Goal: Task Accomplishment & Management: Manage account settings

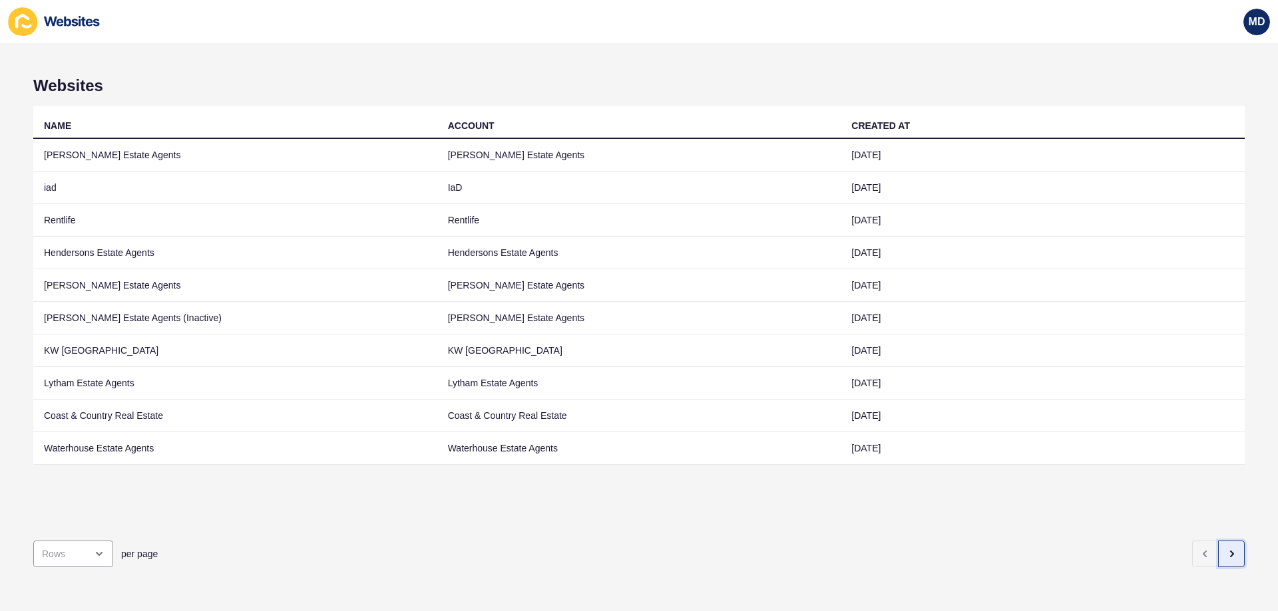
click at [1226, 549] on icon "button" at bounding box center [1231, 554] width 11 height 11
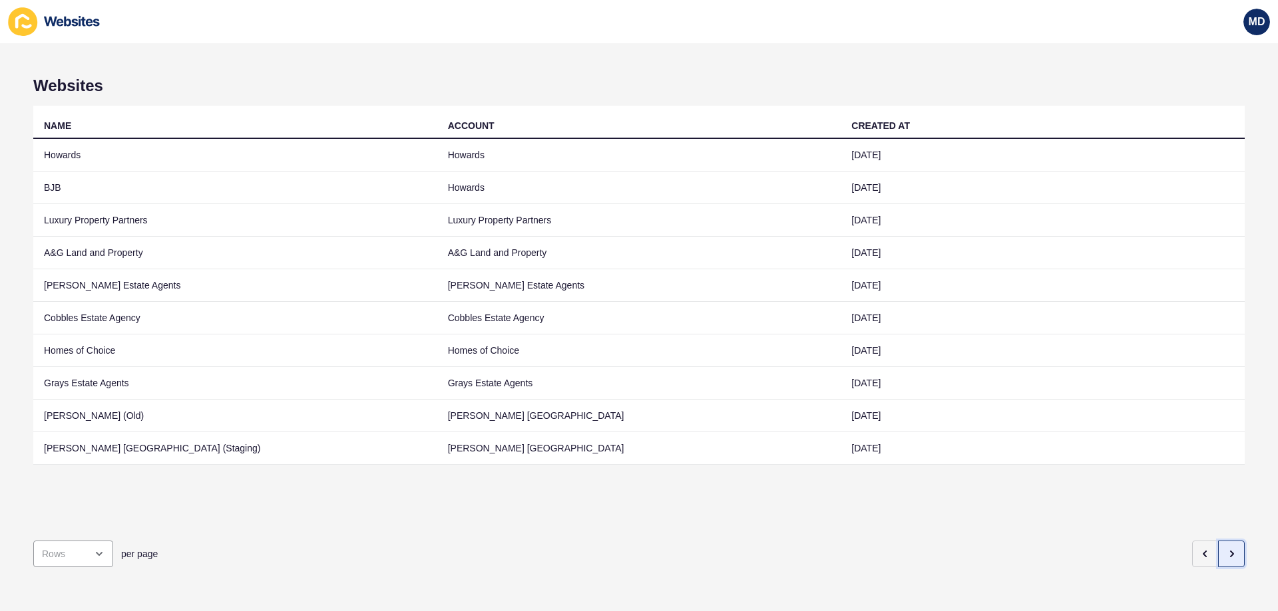
click at [1218, 547] on button "button" at bounding box center [1231, 554] width 27 height 27
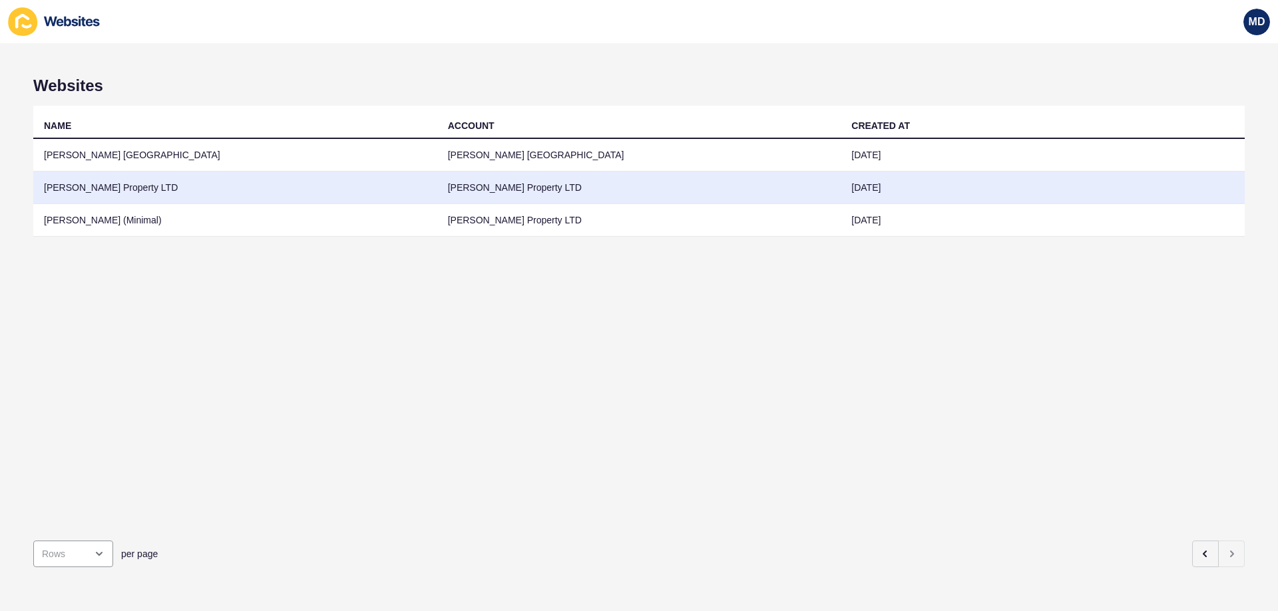
click at [253, 183] on td "[PERSON_NAME] Property LTD" at bounding box center [235, 188] width 404 height 33
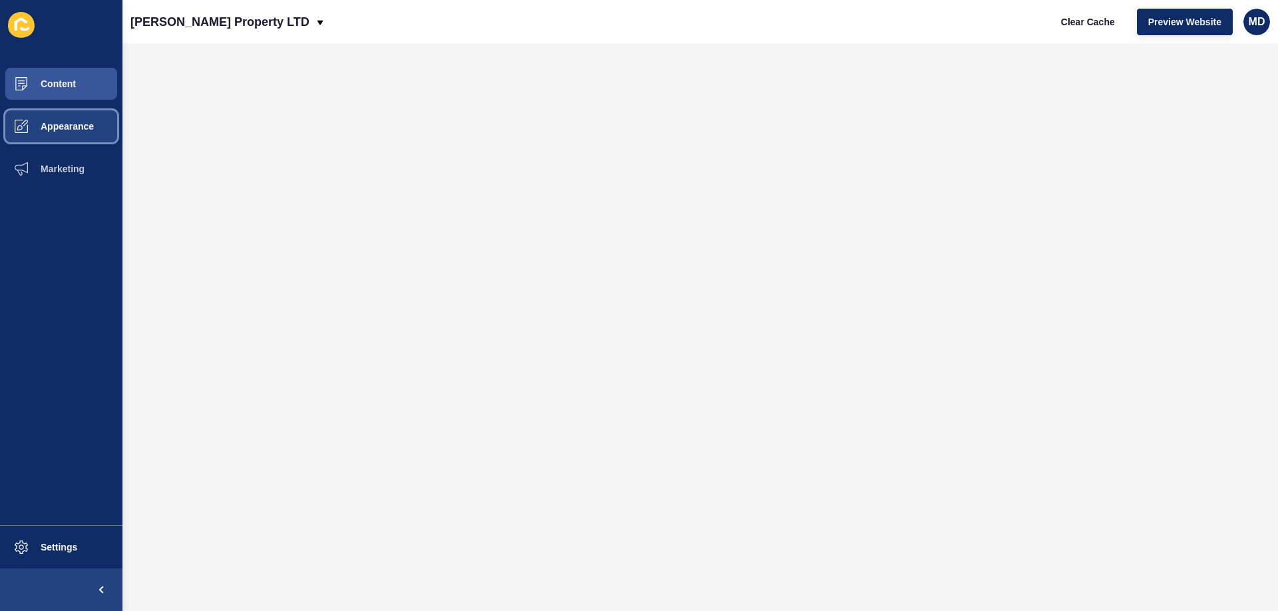
click at [79, 118] on button "Appearance" at bounding box center [61, 126] width 122 height 43
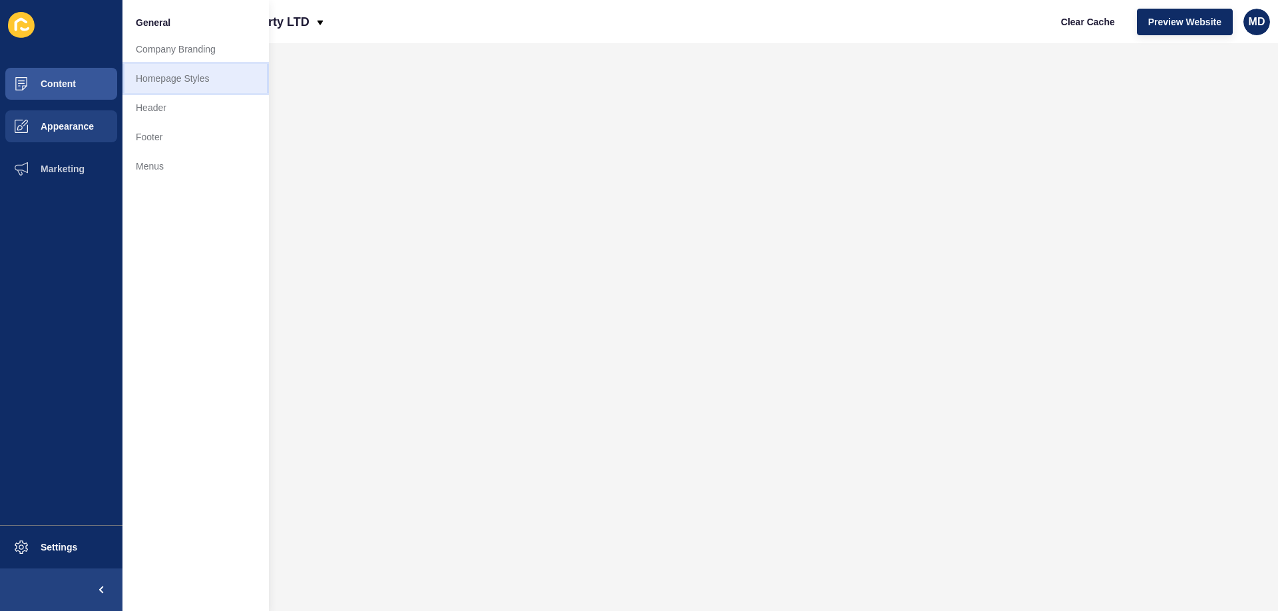
click at [153, 81] on link "Homepage Styles" at bounding box center [195, 78] width 146 height 29
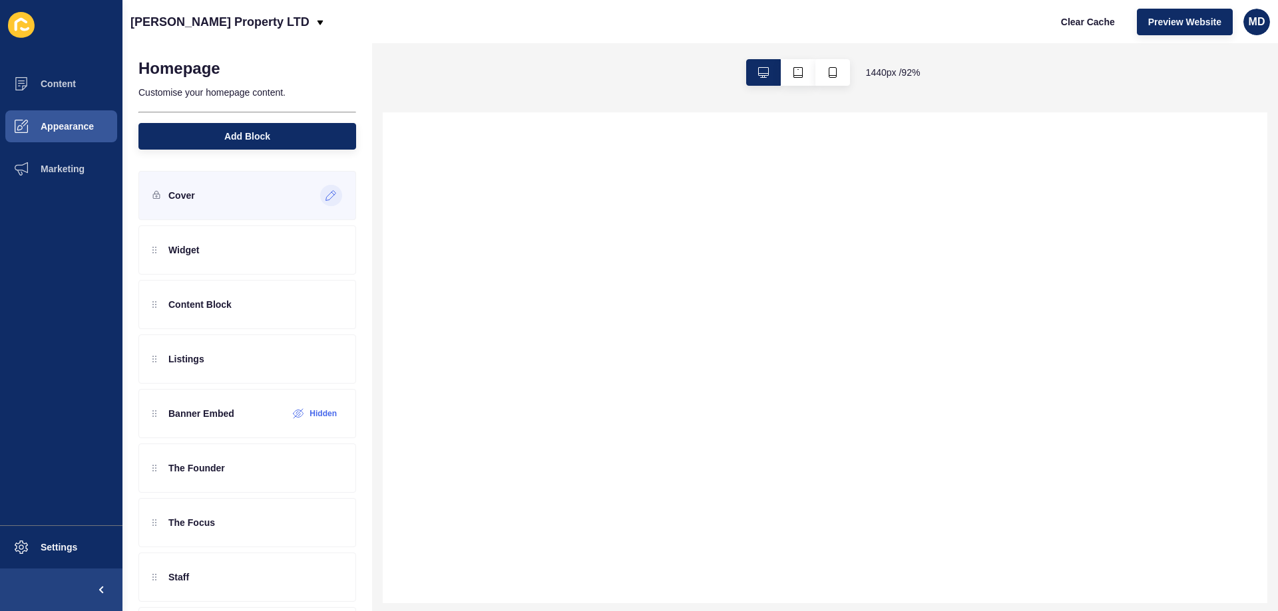
click at [325, 195] on icon at bounding box center [330, 195] width 11 height 11
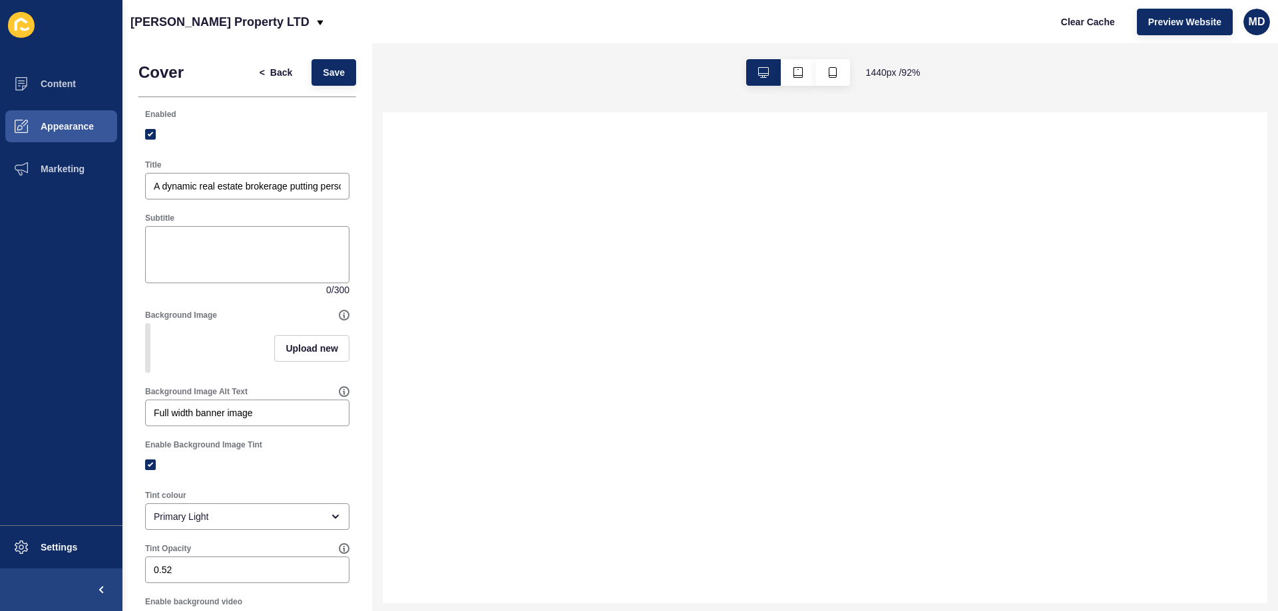
select select
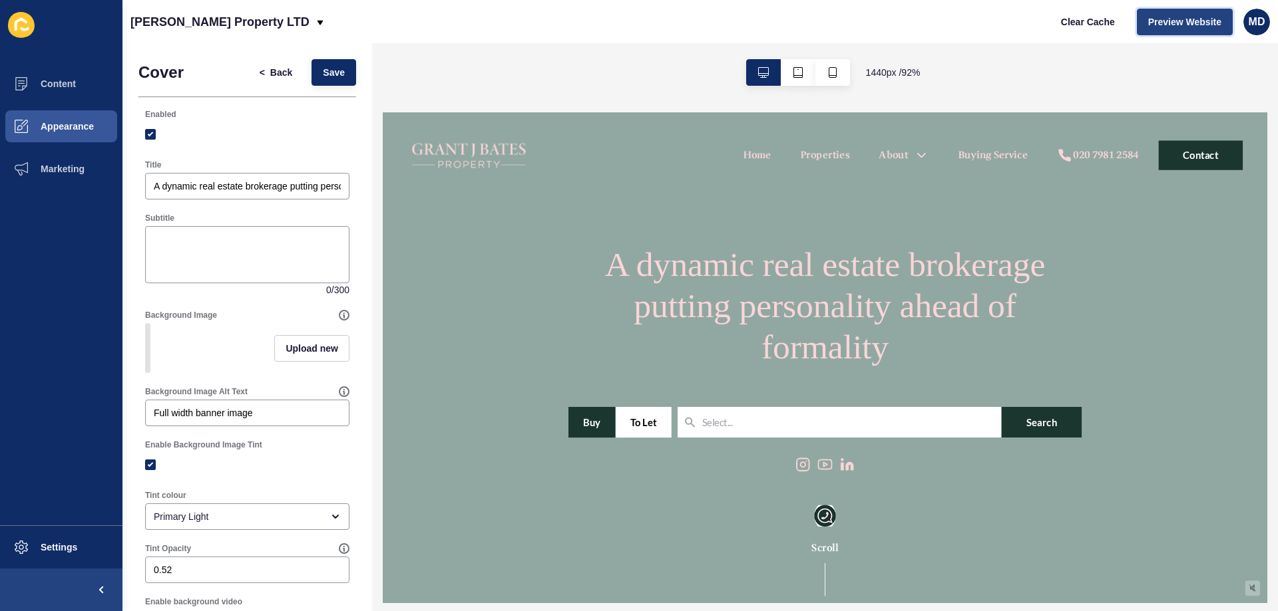
click at [1183, 29] on button "Preview Website" at bounding box center [1184, 22] width 96 height 27
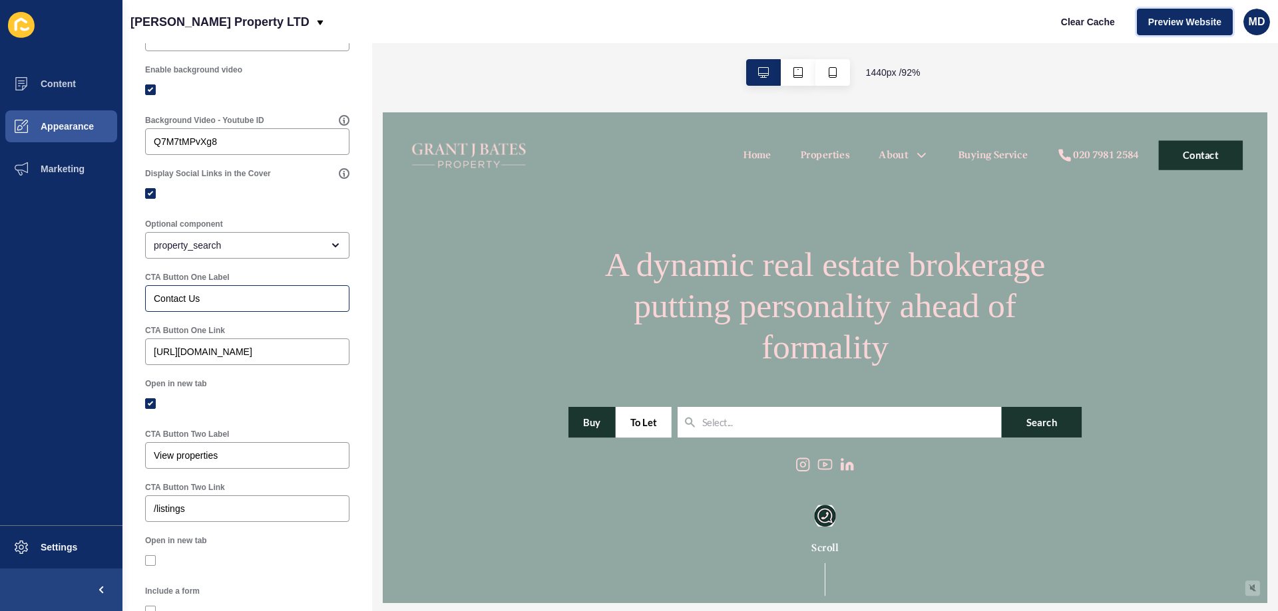
scroll to position [599, 0]
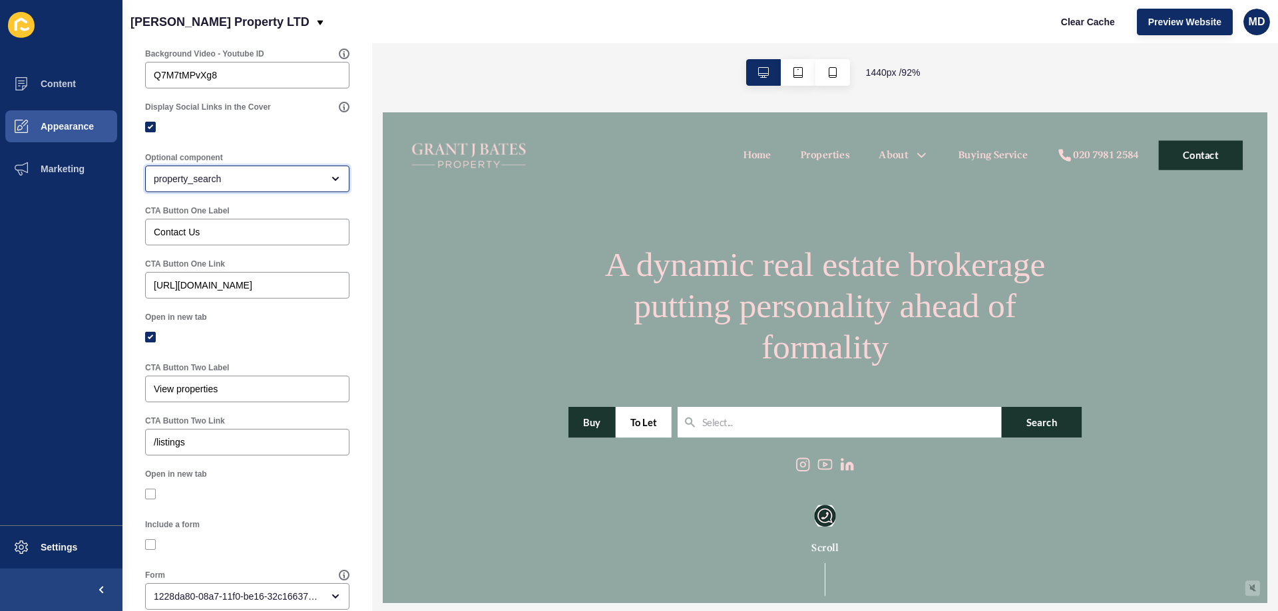
click at [187, 186] on div "property_search" at bounding box center [238, 178] width 168 height 13
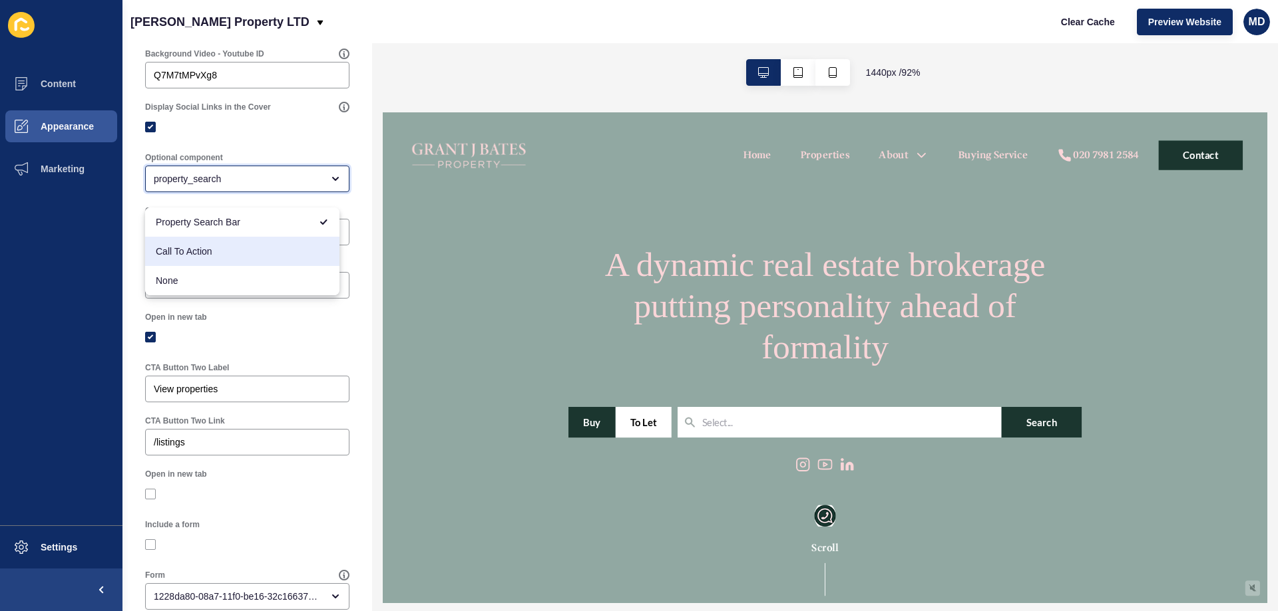
click at [198, 263] on div "Call To Action" at bounding box center [242, 251] width 194 height 29
type input "Call To Action"
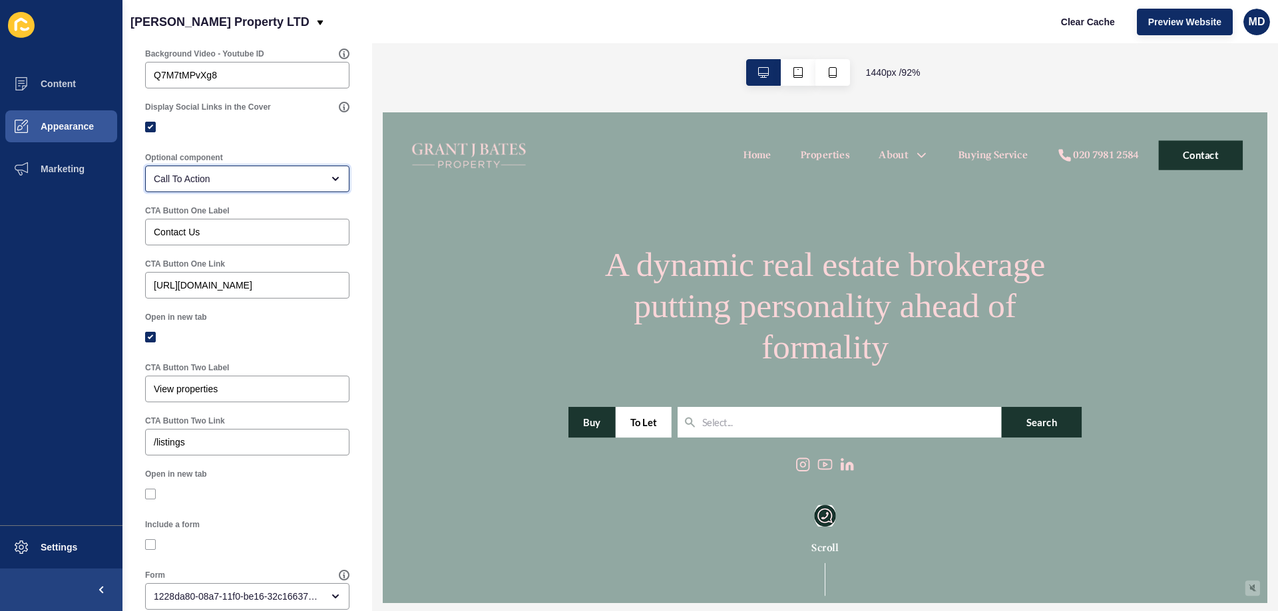
scroll to position [643, 0]
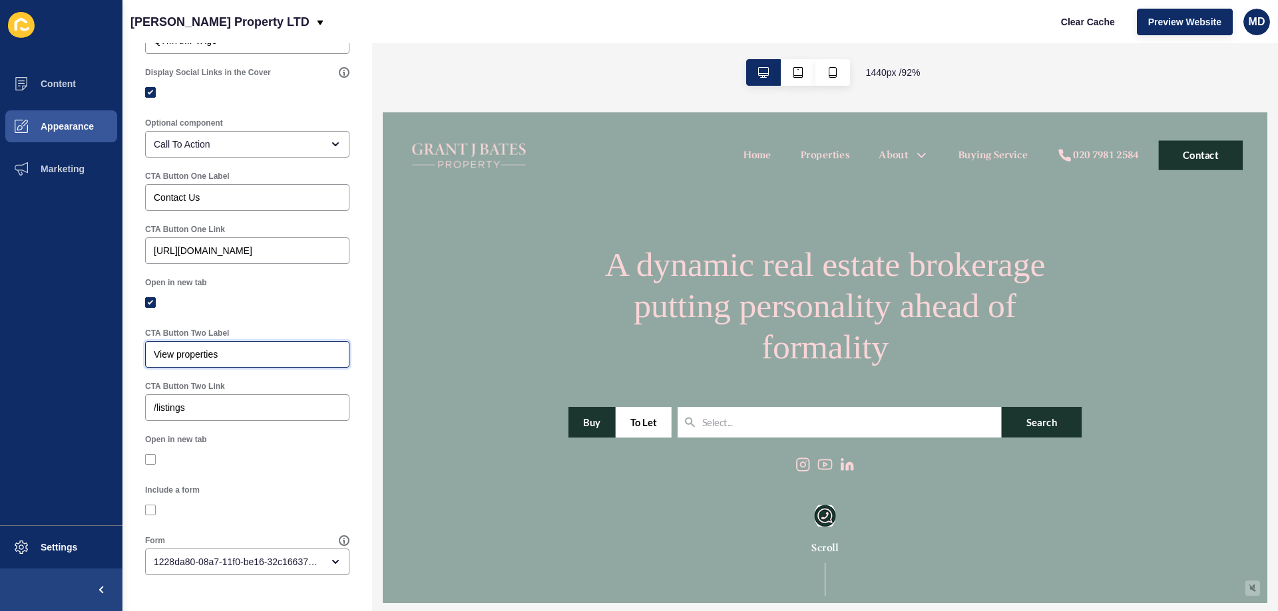
drag, startPoint x: 232, startPoint y: 355, endPoint x: 61, endPoint y: 305, distance: 179.0
click at [17, 334] on div "Content Appearance Marketing Settings [PERSON_NAME] Property LTD Clear Cache Pr…" at bounding box center [639, 305] width 1278 height 611
type input "To Rent"
drag, startPoint x: 158, startPoint y: 194, endPoint x: -1, endPoint y: 184, distance: 159.3
click at [0, 184] on html "Content Appearance Marketing Settings [PERSON_NAME] Property LTD Clear Cache Pr…" at bounding box center [639, 305] width 1278 height 611
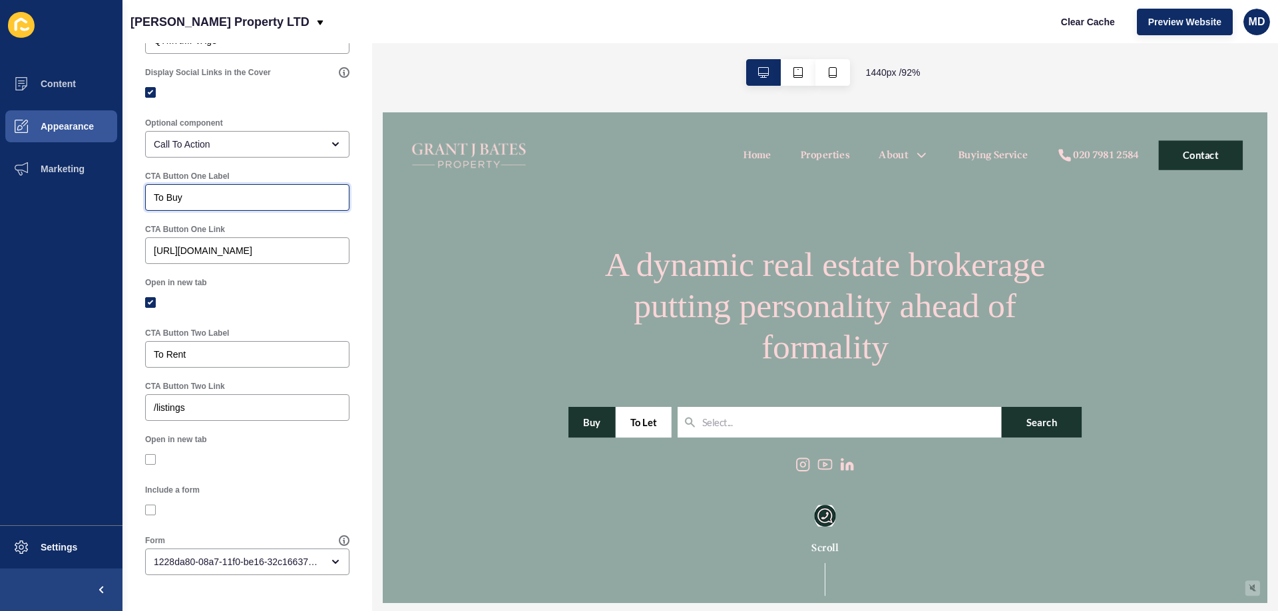
type input "To Buy"
click at [235, 243] on div "[URL][DOMAIN_NAME]" at bounding box center [247, 251] width 204 height 27
click at [243, 256] on input "[URL][DOMAIN_NAME]" at bounding box center [247, 250] width 187 height 13
paste input "/listings?saleOrRental=Sale&sortby=dateListed-desc"
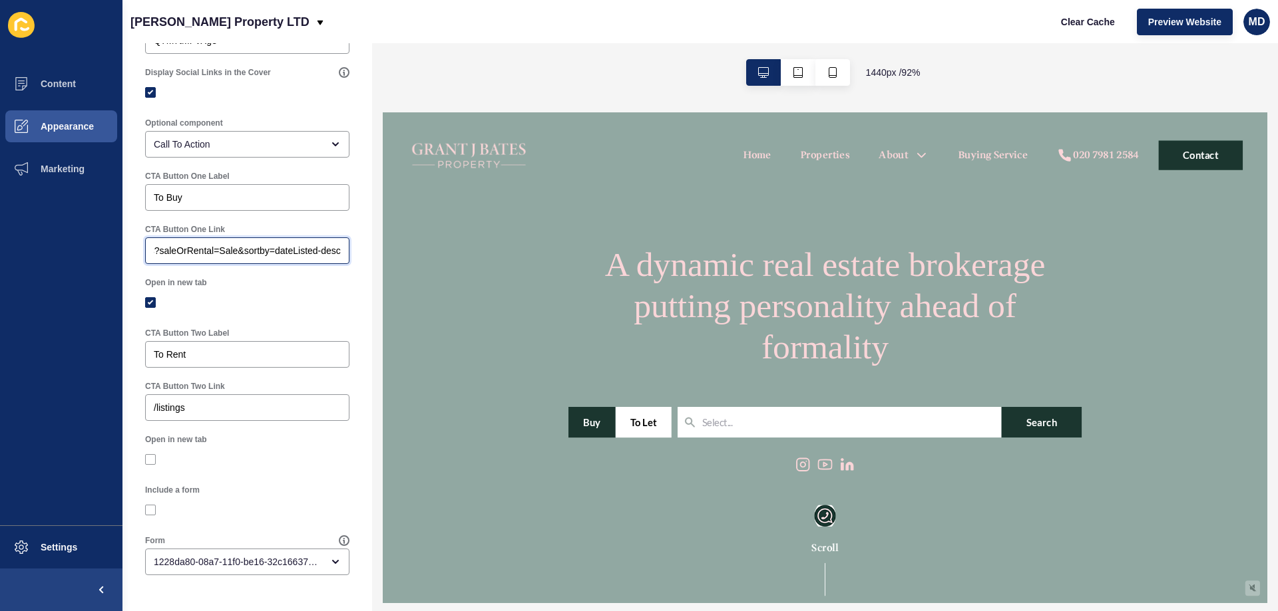
scroll to position [0, 41]
type input "/listings?saleOrRental=Sale&sortby=dateListed-desc"
drag, startPoint x: 208, startPoint y: 412, endPoint x: 85, endPoint y: 405, distance: 123.3
click at [85, 405] on div "Content Appearance Marketing Settings [PERSON_NAME] Property LTD Clear Cache Pr…" at bounding box center [639, 305] width 1278 height 611
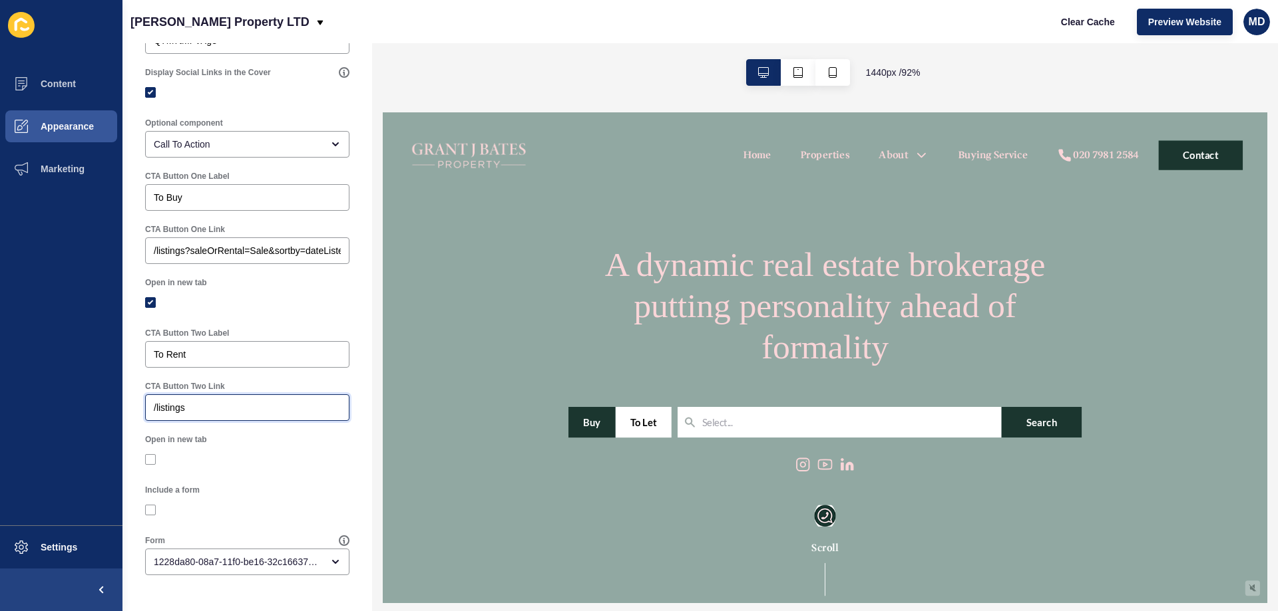
paste input "?saleOrRental=Rental&rental_period=week&status=available&viewType=gallery&sortb…"
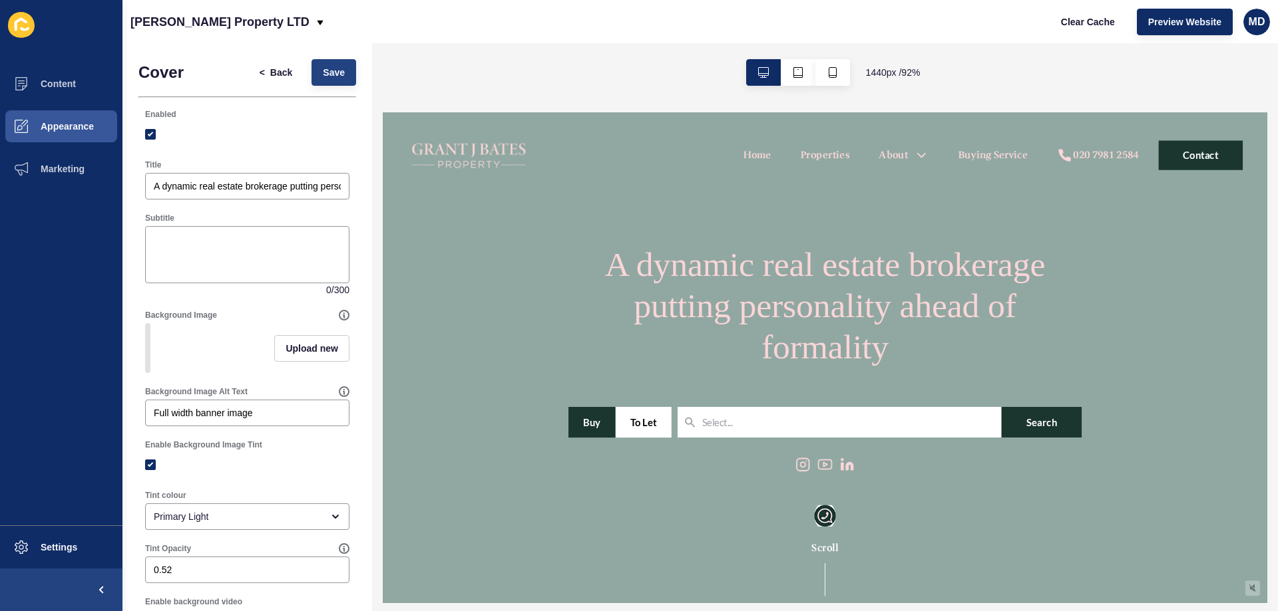
type input "/listings?saleOrRental=Rental&rental_period=week&status=available&viewType=gall…"
click at [325, 83] on button "Save" at bounding box center [333, 72] width 45 height 27
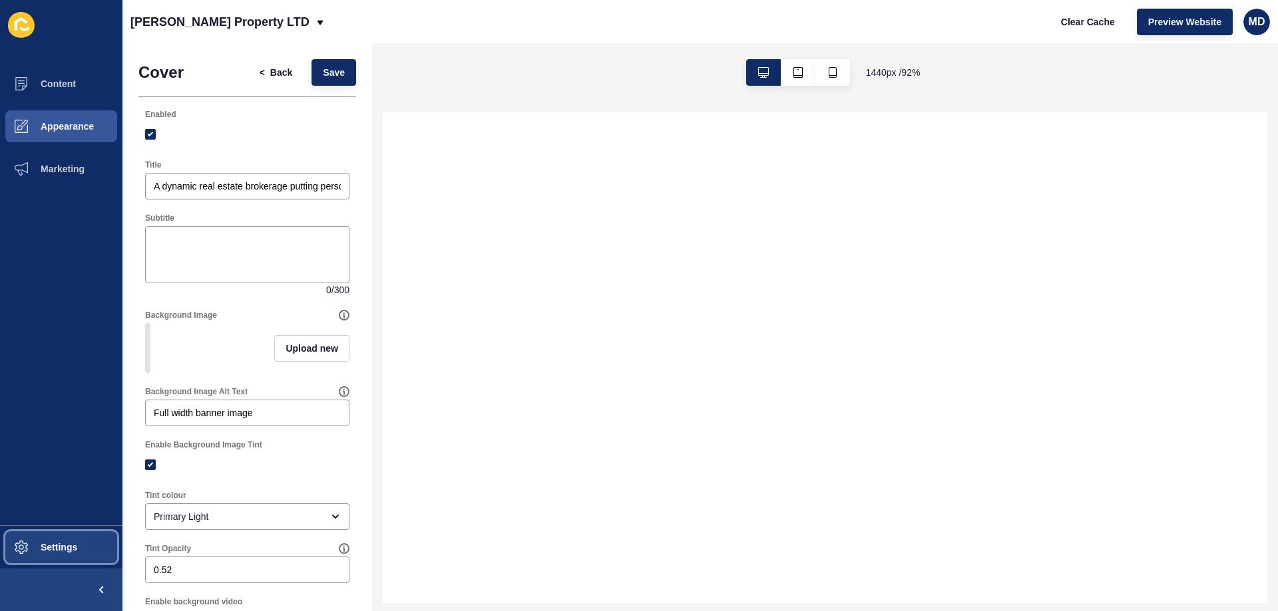
click at [41, 563] on span at bounding box center [21, 547] width 43 height 43
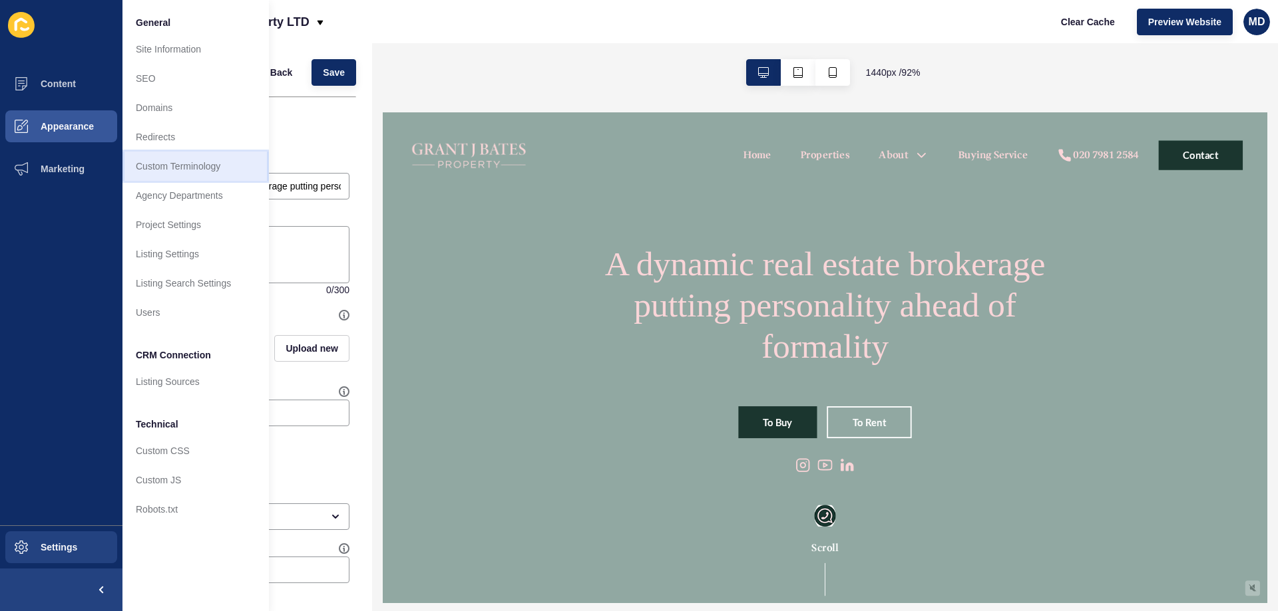
click at [194, 179] on link "Custom Terminology" at bounding box center [195, 166] width 146 height 29
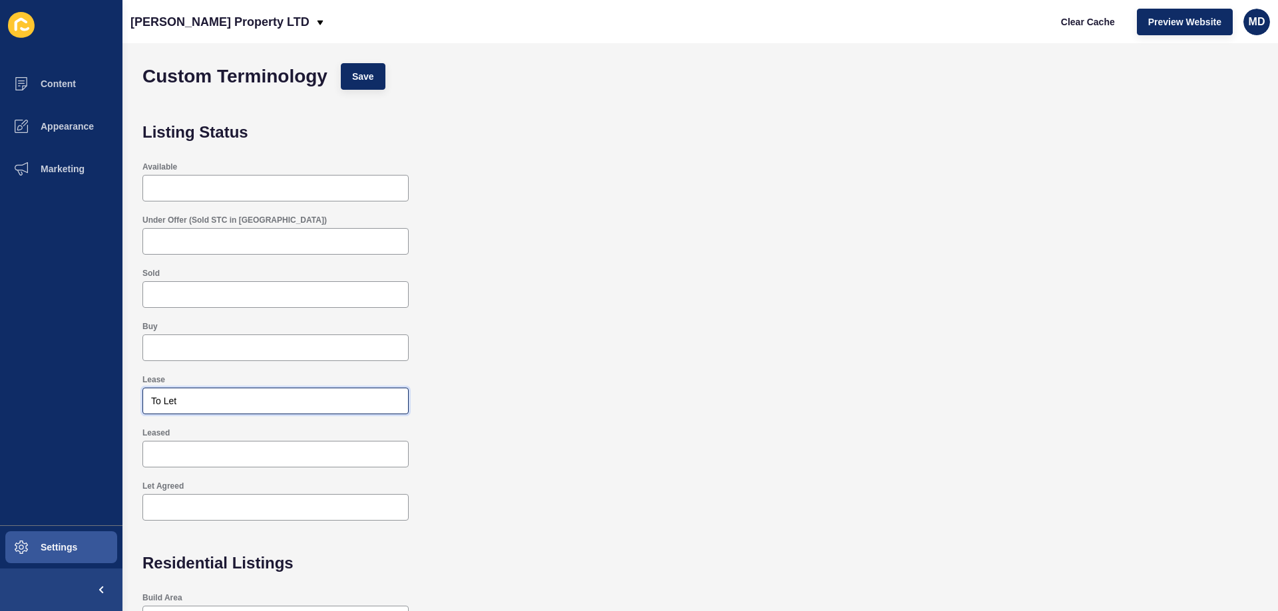
click at [179, 402] on input "To Let" at bounding box center [275, 401] width 249 height 13
type input "To Rent"
click at [354, 74] on span "Save" at bounding box center [363, 76] width 22 height 13
click at [202, 354] on input "Buy" at bounding box center [275, 347] width 249 height 13
type input "To Buy"
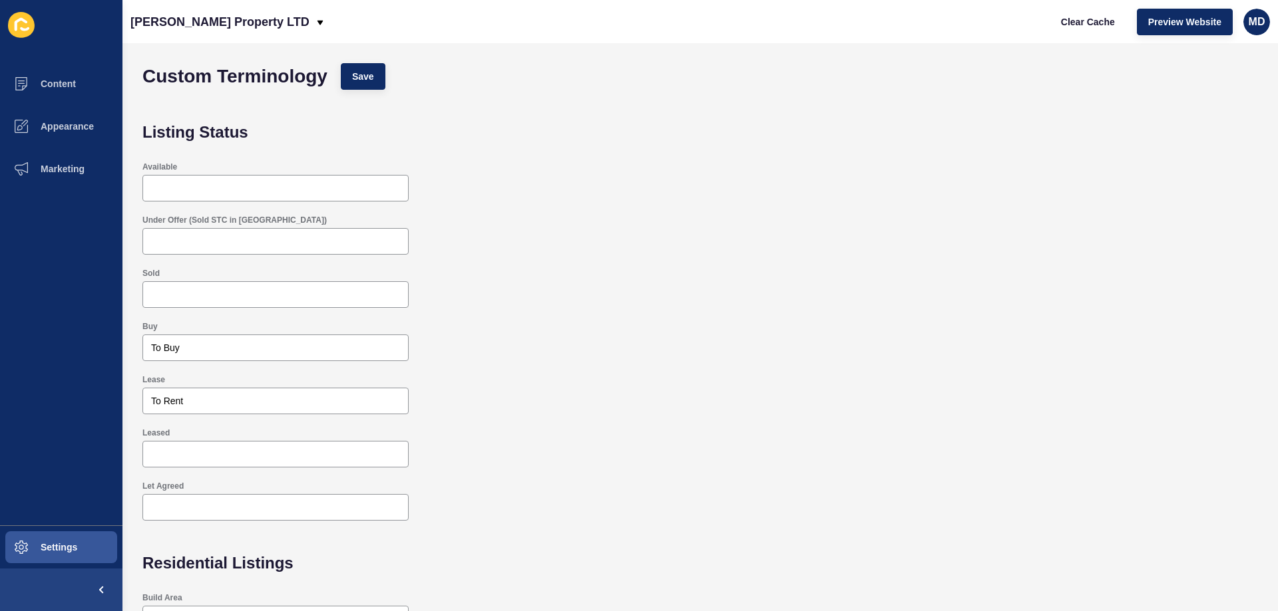
click at [364, 61] on div "Custom Terminology Save" at bounding box center [700, 77] width 1128 height 40
click at [365, 75] on span "Save" at bounding box center [363, 76] width 22 height 13
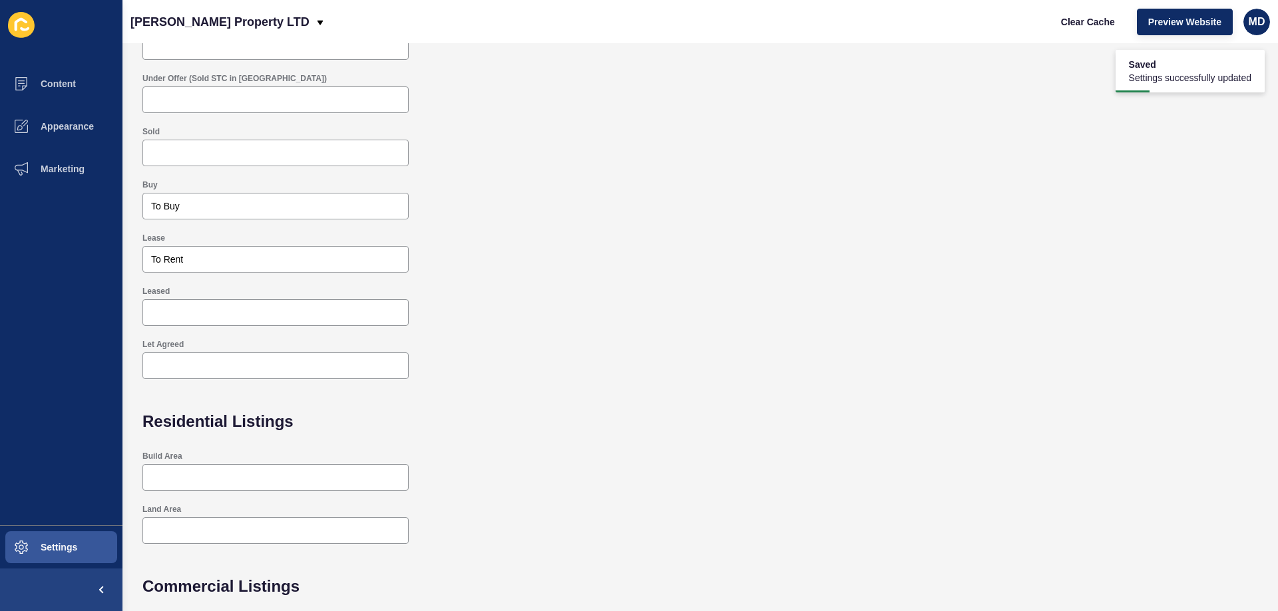
scroll to position [47, 0]
